Goal: Obtain resource: Obtain resource

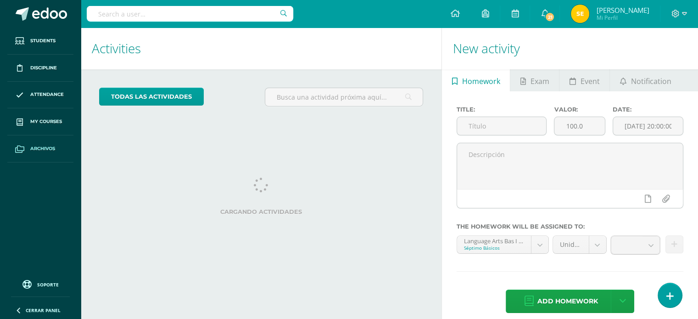
click at [40, 150] on span "Archivos" at bounding box center [42, 148] width 25 height 7
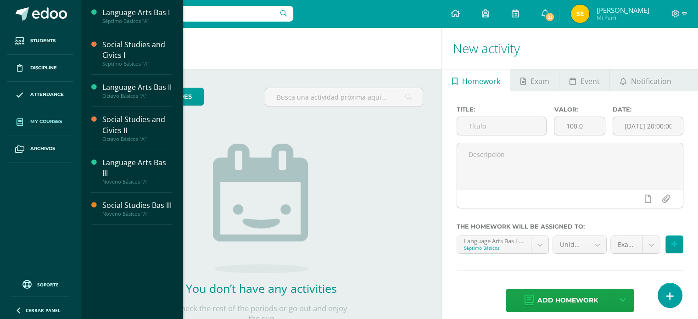
click at [44, 124] on span "My courses" at bounding box center [46, 121] width 32 height 7
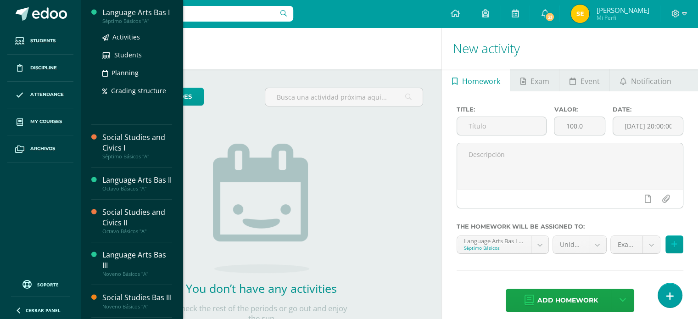
click at [122, 16] on div "Language Arts Bas I" at bounding box center [137, 12] width 70 height 11
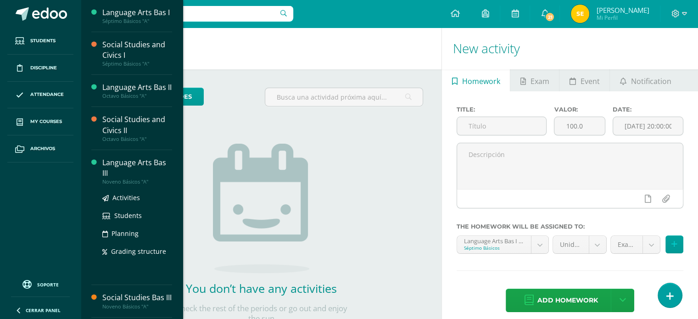
click at [124, 165] on div "Language Arts Bas III" at bounding box center [137, 167] width 70 height 21
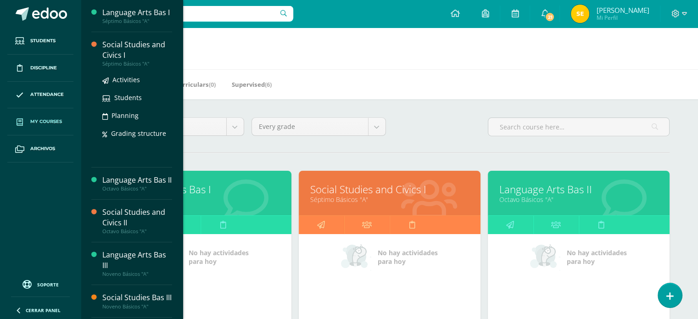
click at [121, 45] on div "Social Studies and Civics I" at bounding box center [137, 49] width 70 height 21
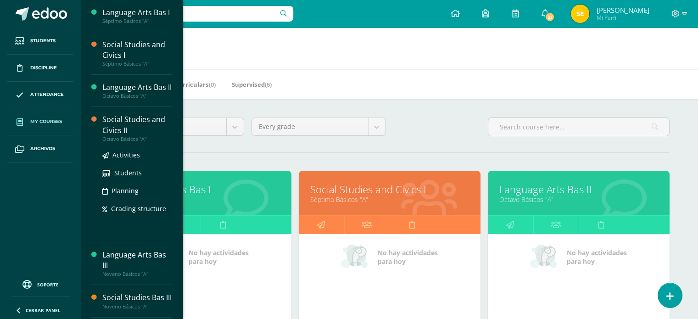
click at [126, 121] on div "Social Studies and Civics II" at bounding box center [137, 124] width 70 height 21
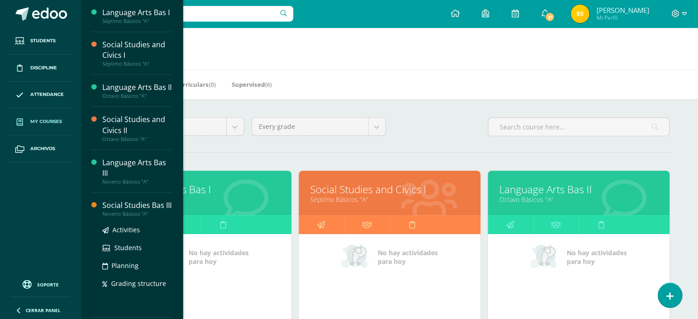
click at [136, 209] on div "Social Studies Bas III" at bounding box center [137, 205] width 70 height 11
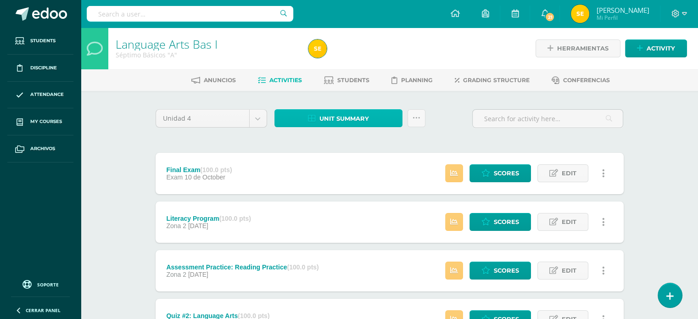
click at [315, 119] on icon at bounding box center [312, 119] width 8 height 8
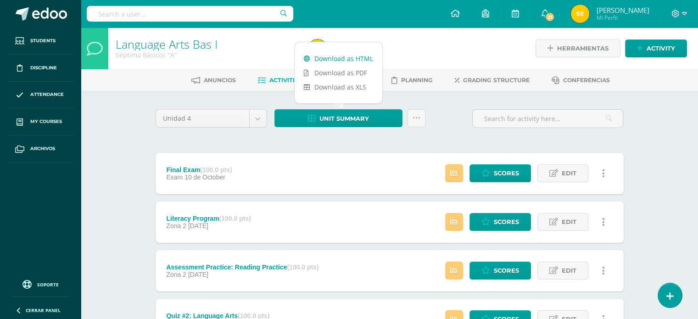
click at [325, 59] on link "Download as HTML" at bounding box center [339, 58] width 88 height 14
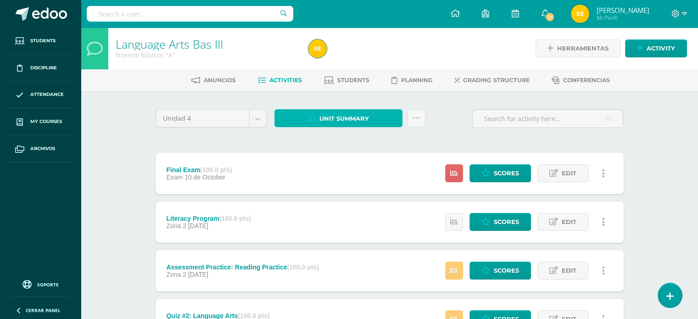
click at [323, 123] on span "Unit summary" at bounding box center [345, 118] width 50 height 17
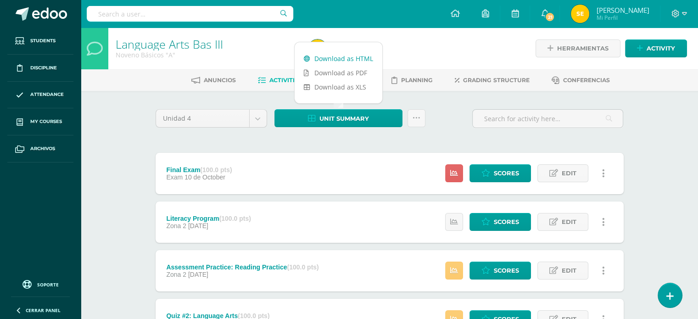
click at [325, 58] on link "Download as HTML" at bounding box center [339, 58] width 88 height 14
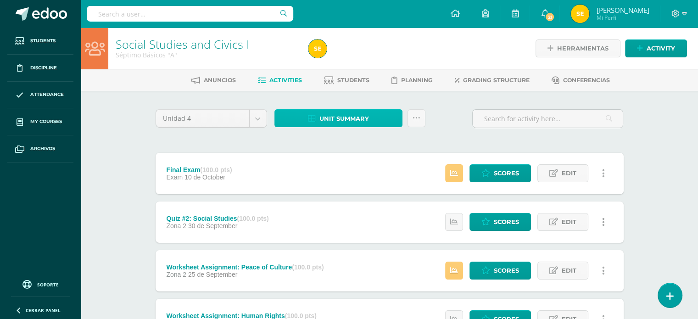
click at [332, 119] on span "Unit summary" at bounding box center [345, 118] width 50 height 17
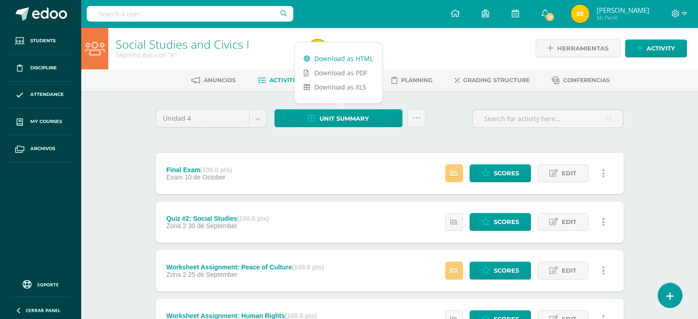
click at [342, 59] on link "Download as HTML" at bounding box center [339, 58] width 88 height 14
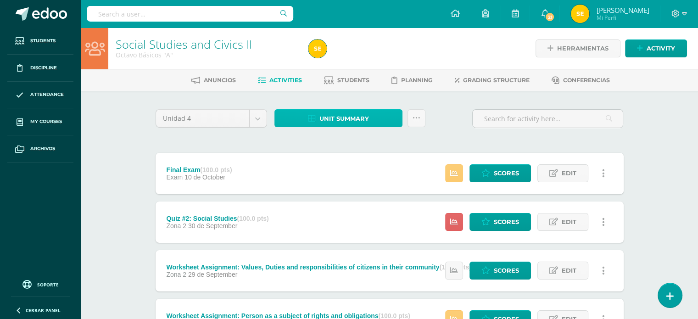
click at [349, 118] on span "Unit summary" at bounding box center [345, 118] width 50 height 17
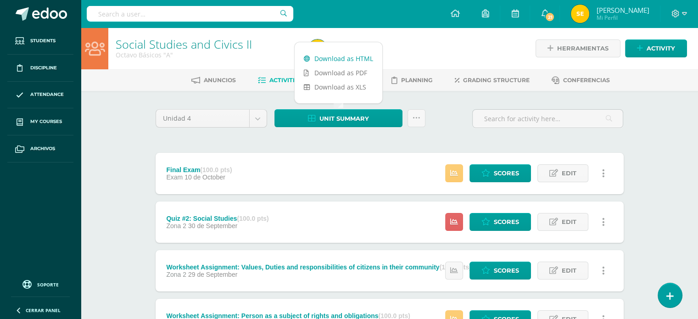
click at [363, 58] on link "Download as HTML" at bounding box center [339, 58] width 88 height 14
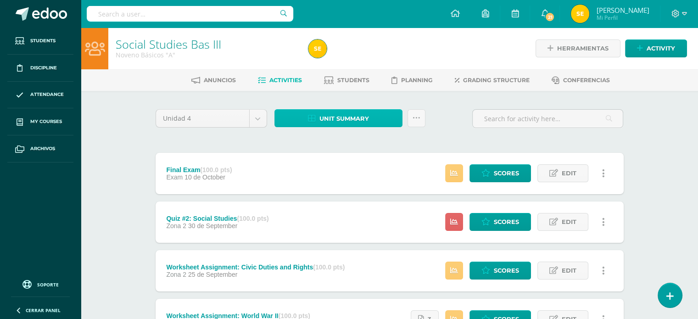
click at [345, 118] on span "Unit summary" at bounding box center [345, 118] width 50 height 17
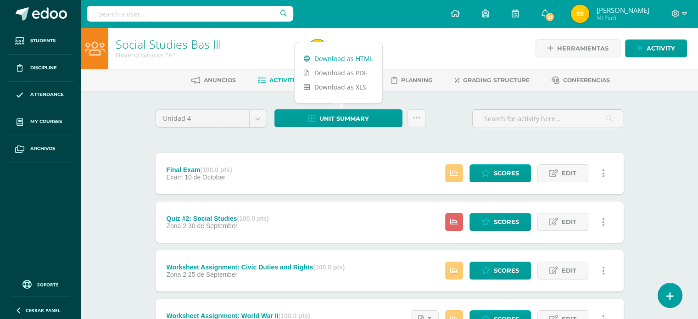
click at [338, 58] on link "Download as HTML" at bounding box center [339, 58] width 88 height 14
